Goal: Contribute content

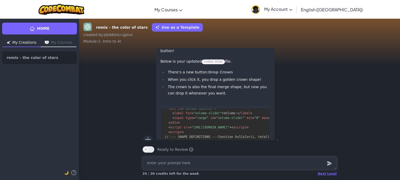
scroll to position [0, 0]
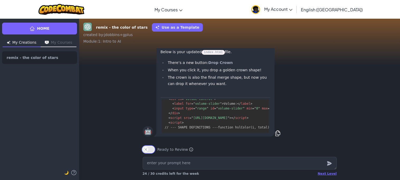
click at [148, 150] on button "Ready to Review" at bounding box center [149, 150] width 12 height 6
type textarea "x"
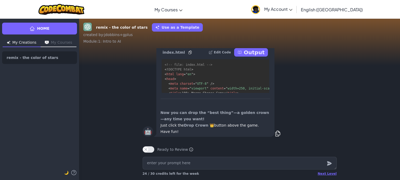
click at [253, 54] on p "Output" at bounding box center [254, 52] width 21 height 7
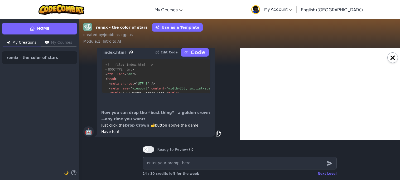
click at [256, 51] on div "×" at bounding box center [320, 94] width 161 height 92
click at [255, 51] on div "×" at bounding box center [320, 94] width 161 height 92
type textarea "x"
click at [254, 51] on div "×" at bounding box center [320, 94] width 161 height 92
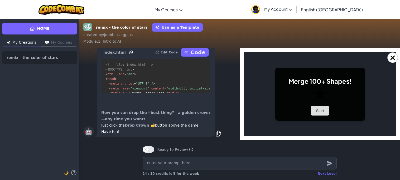
click at [320, 113] on button "Start" at bounding box center [320, 110] width 18 height 9
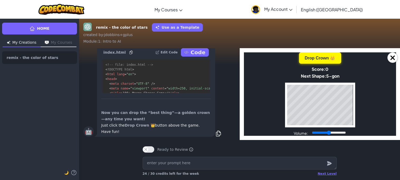
click at [325, 57] on button "Drop Crown 👑" at bounding box center [320, 57] width 42 height 11
click at [326, 58] on button "Drop Crown 👑" at bounding box center [320, 57] width 42 height 11
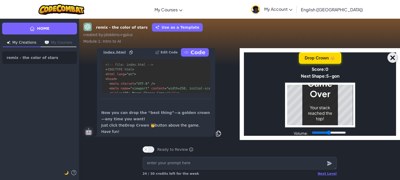
click at [397, 58] on button "×" at bounding box center [392, 57] width 11 height 11
type textarea "m"
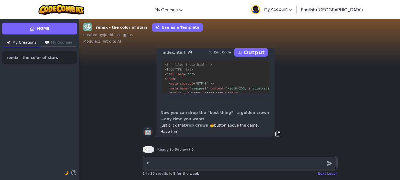
type textarea "x"
type textarea "ma"
type textarea "x"
type textarea "mak"
type textarea "x"
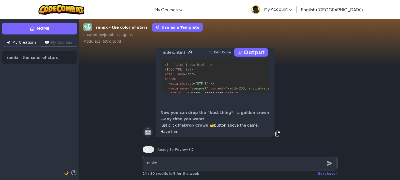
type textarea "make"
type textarea "x"
type textarea "make th"
type textarea "x"
type textarea "make the"
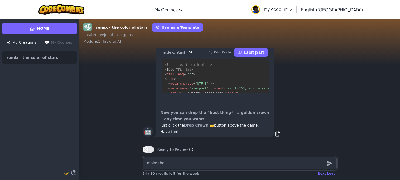
type textarea "x"
type textarea "make the g"
type textarea "x"
type textarea "make the ga"
type textarea "x"
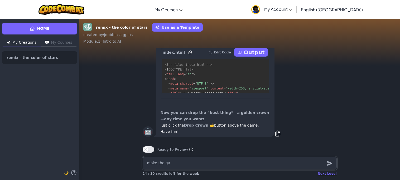
type textarea "make the gam"
type textarea "x"
type textarea "make the game"
type textarea "x"
type textarea "make the game"
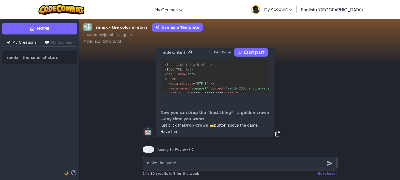
type textarea "x"
type textarea "make the game s"
type textarea "x"
type textarea "make the game sc"
type textarea "x"
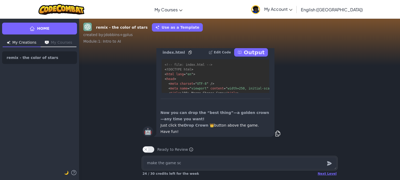
type textarea "make the game scr"
type textarea "x"
type textarea "make the game scre"
type textarea "x"
type textarea "make the game scree"
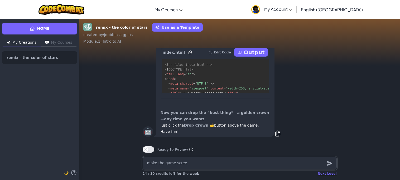
type textarea "x"
type textarea "make the game screen"
type textarea "x"
type textarea "make the game screen f"
type textarea "x"
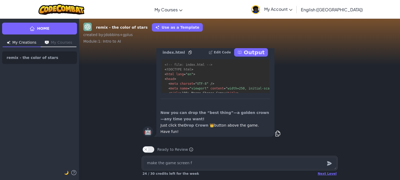
type textarea "make the game screen fu"
type textarea "x"
type textarea "make the game screen ful"
type textarea "x"
type textarea "make the game screen full"
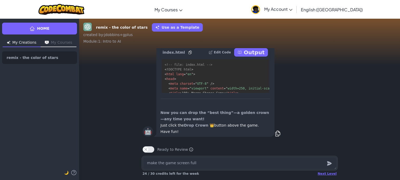
type textarea "x"
type textarea "make the game screen full"
type textarea "x"
type textarea "make the game screen full s"
type textarea "x"
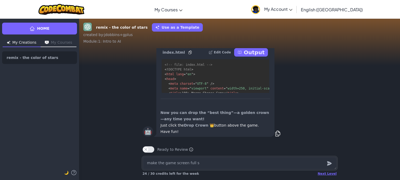
type textarea "make the game screen full sc"
type textarea "x"
type textarea "make the game screen full scr"
type textarea "x"
type textarea "make the game screen full scre"
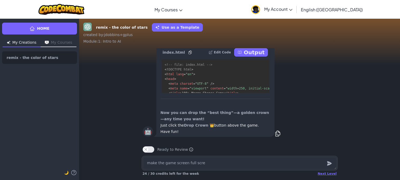
type textarea "x"
type textarea "make the game screen full scree"
type textarea "x"
type textarea "make the game screen full screen"
type textarea "x"
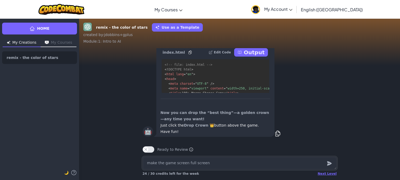
type textarea "make the game screen full screen"
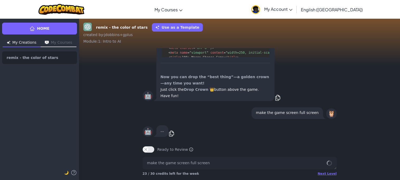
scroll to position [0, 0]
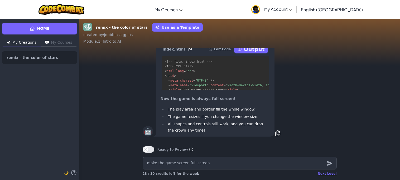
type textarea "x"
